Goal: Transaction & Acquisition: Purchase product/service

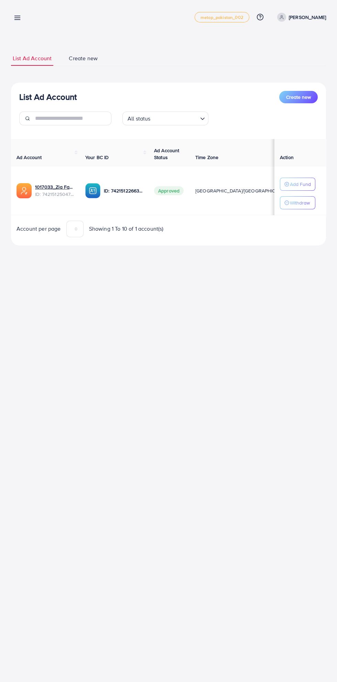
click at [20, 18] on line at bounding box center [18, 18] width 6 height 0
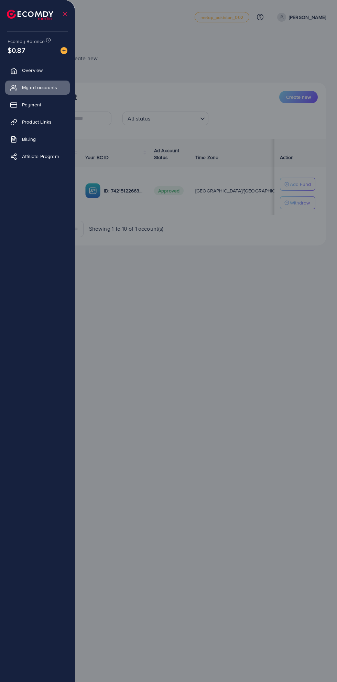
click at [61, 53] on img at bounding box center [64, 50] width 7 height 7
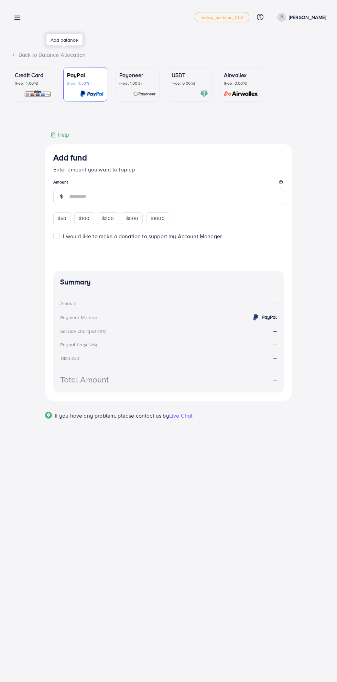
click at [190, 76] on p "USDT" at bounding box center [190, 75] width 36 height 8
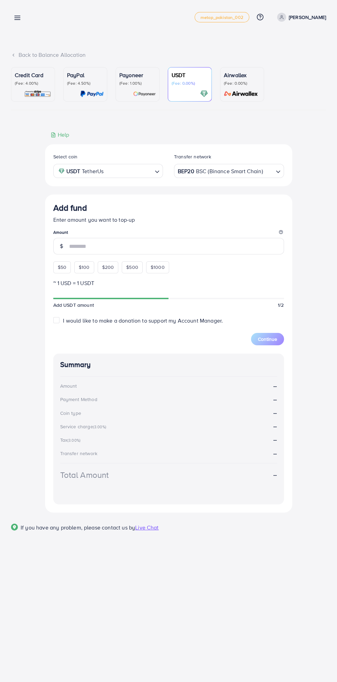
click at [65, 271] on span "$50" at bounding box center [62, 267] width 9 height 7
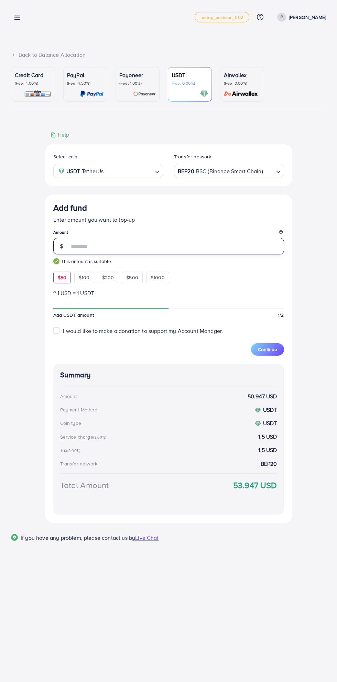
click at [99, 253] on input "**" at bounding box center [176, 246] width 215 height 17
click at [83, 245] on input "**" at bounding box center [176, 246] width 215 height 17
type input "**"
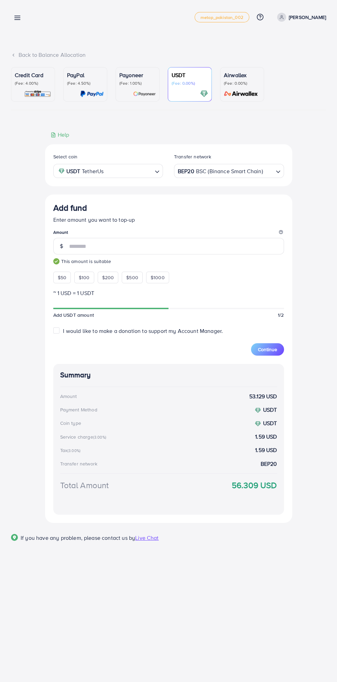
click at [314, 405] on div "Select coin USDT TetherUs Loading... Transfer network BEP20 BSC (Binance Smart …" at bounding box center [168, 327] width 315 height 392
click at [268, 353] on span "Continue" at bounding box center [267, 349] width 19 height 7
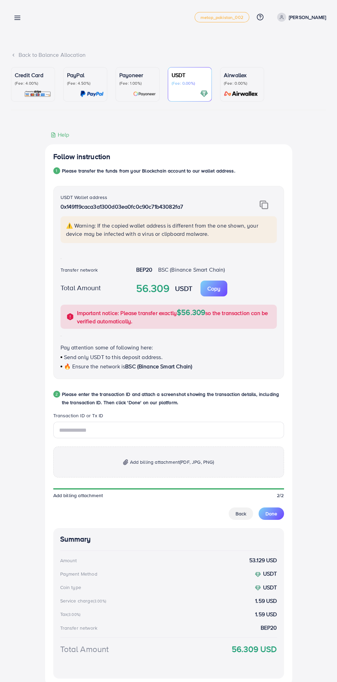
click at [264, 203] on img at bounding box center [264, 204] width 9 height 9
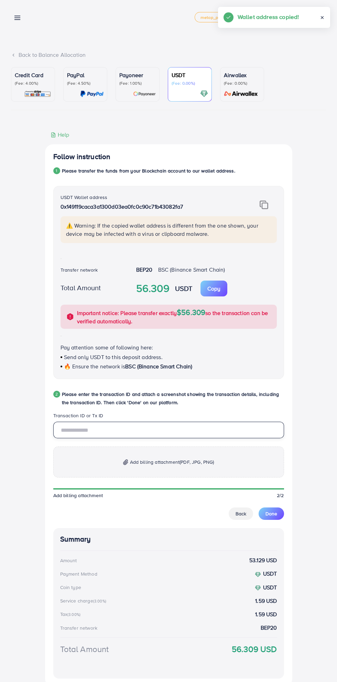
click at [163, 433] on input "text" at bounding box center [168, 430] width 231 height 17
type input "**********"
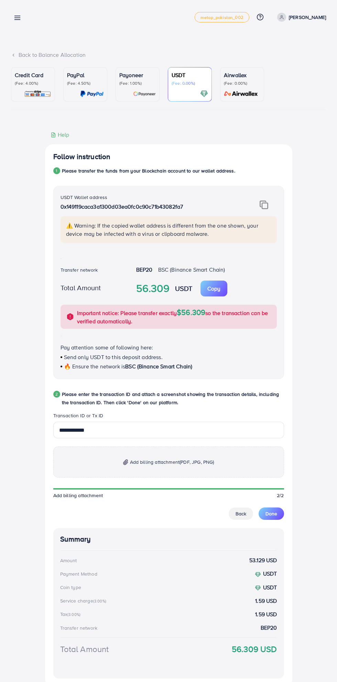
click at [197, 466] on span "Add billing attachment (PDF, JPG, PNG)" at bounding box center [172, 462] width 84 height 8
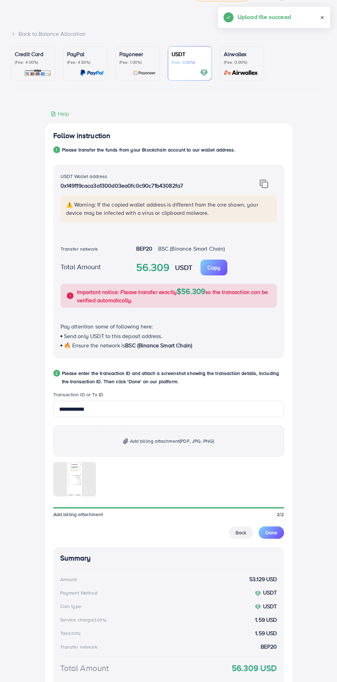
scroll to position [35, 0]
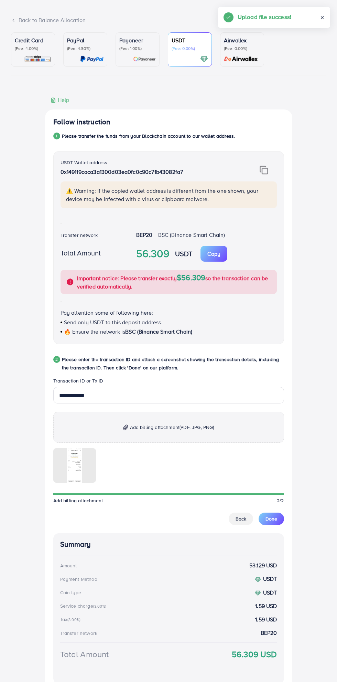
click at [271, 521] on span "Done" at bounding box center [272, 518] width 12 height 7
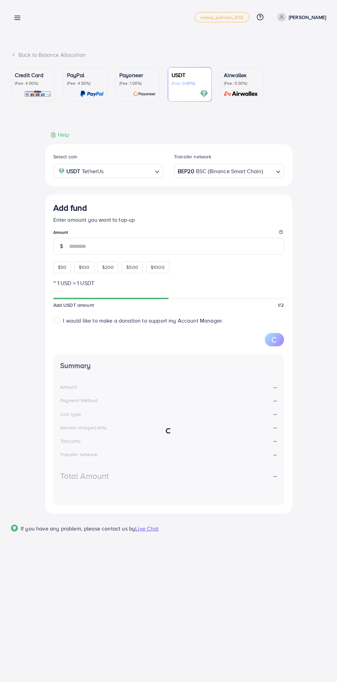
scroll to position [0, 0]
click at [11, 53] on icon at bounding box center [13, 55] width 5 height 5
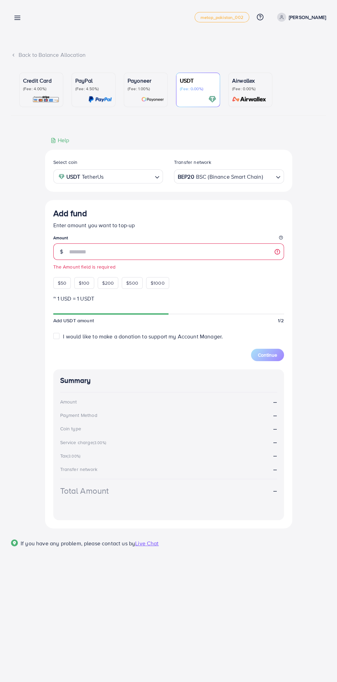
click at [17, 18] on line at bounding box center [18, 18] width 6 height 0
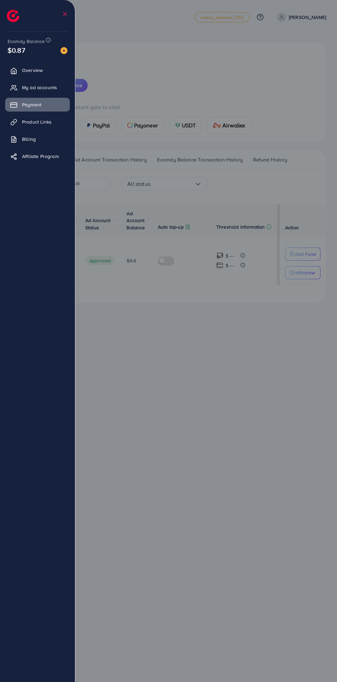
click at [22, 86] on span "My ad accounts" at bounding box center [39, 87] width 35 height 7
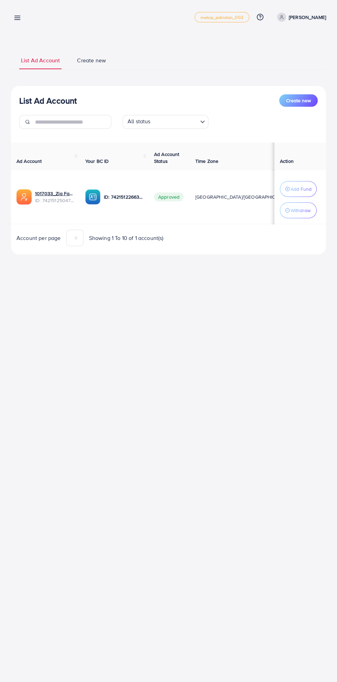
click at [19, 20] on icon at bounding box center [17, 17] width 7 height 7
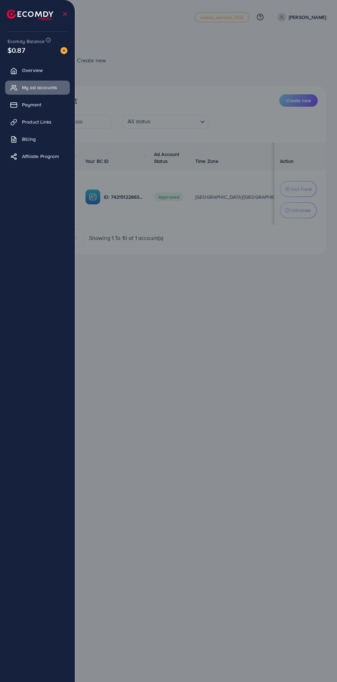
click at [222, 381] on div at bounding box center [168, 409] width 337 height 818
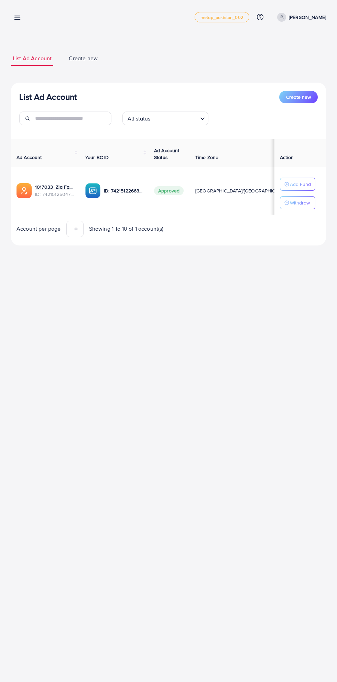
click at [16, 17] on icon at bounding box center [17, 17] width 7 height 7
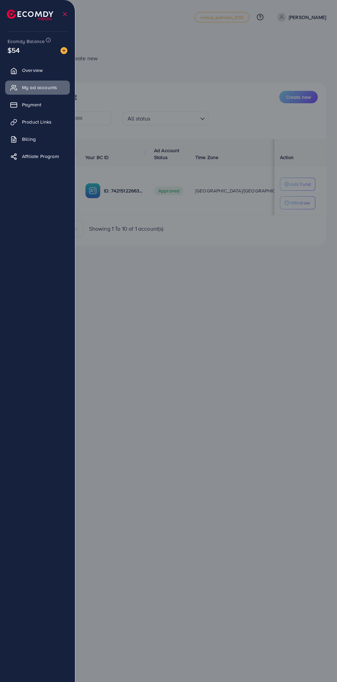
click at [21, 21] on li at bounding box center [33, 14] width 52 height 24
click at [255, 390] on div at bounding box center [168, 409] width 337 height 818
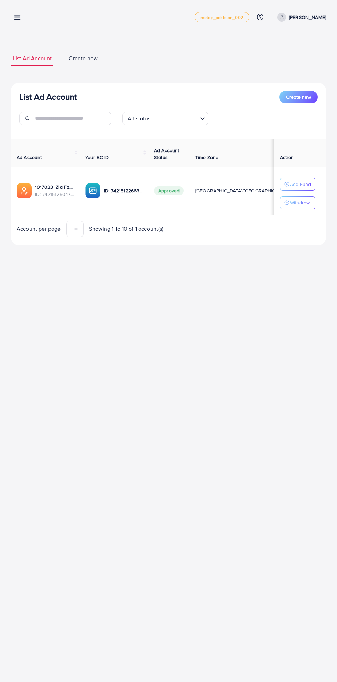
scroll to position [0, 103]
click at [31, 13] on div "My ad accounts metap_pakistan_002 Help Center Contact Support Plans and Pricing…" at bounding box center [168, 17] width 315 height 19
click at [20, 13] on link at bounding box center [16, 17] width 10 height 9
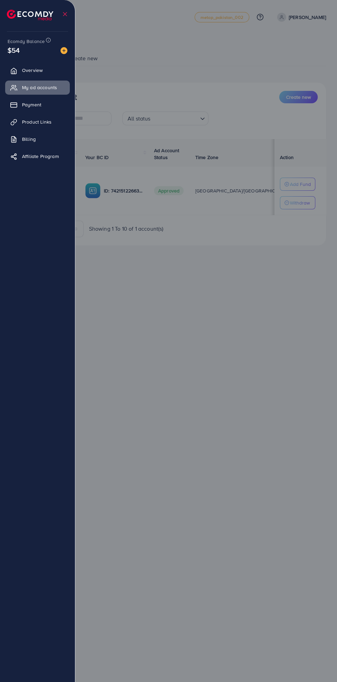
click at [255, 367] on div at bounding box center [168, 409] width 337 height 818
